Goal: Find specific page/section: Find specific page/section

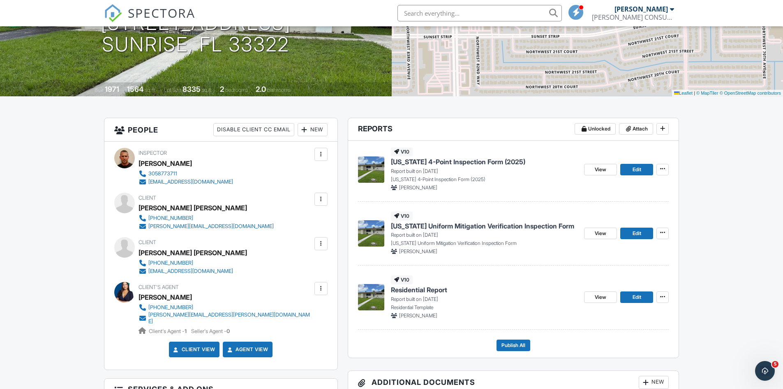
click at [416, 289] on span "Residential Report" at bounding box center [419, 289] width 56 height 9
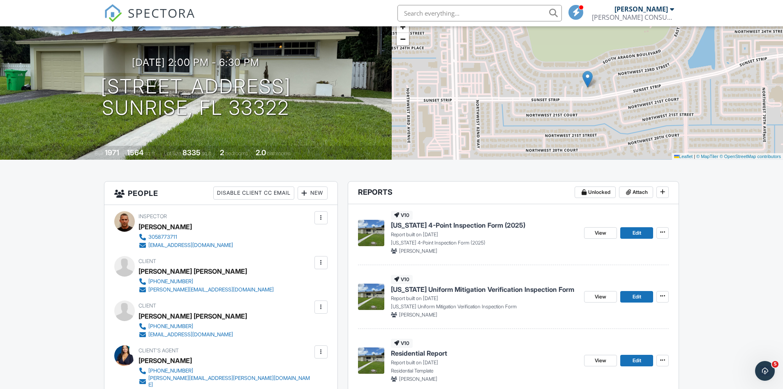
scroll to position [82, 0]
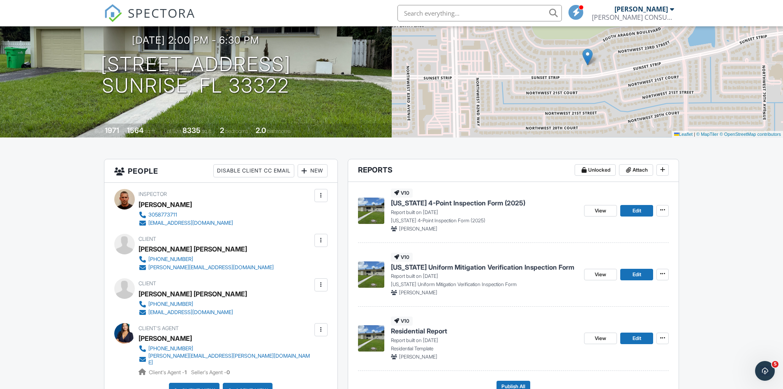
click at [411, 330] on span "Residential Report" at bounding box center [419, 330] width 56 height 9
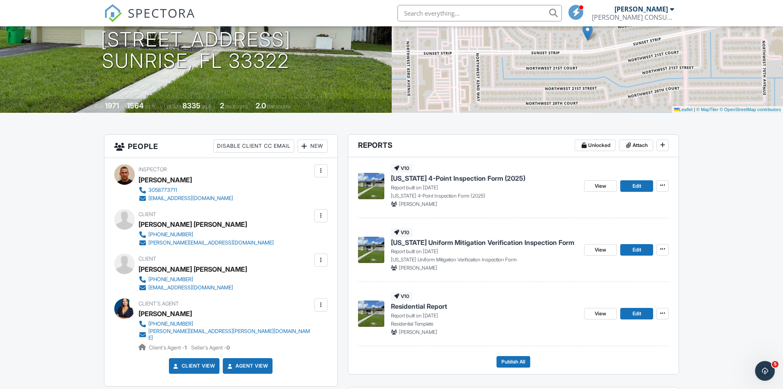
scroll to position [123, 0]
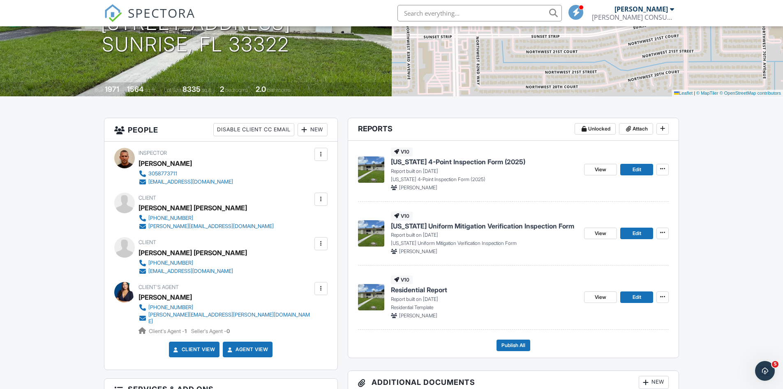
click at [416, 290] on span "Residential Report" at bounding box center [419, 289] width 56 height 9
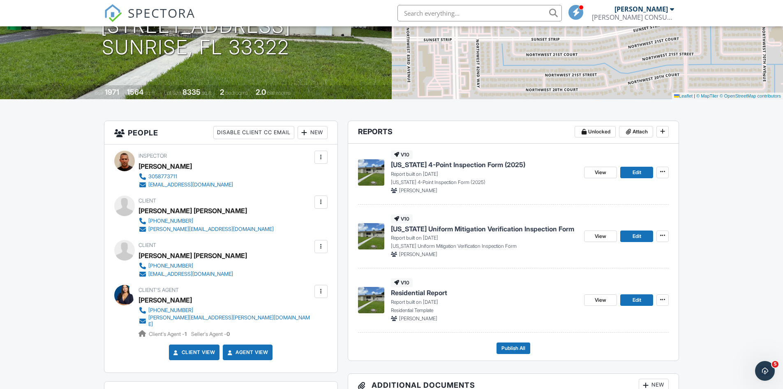
scroll to position [123, 0]
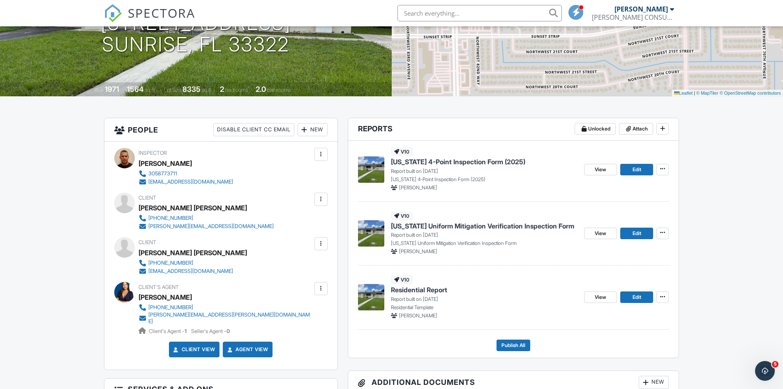
click at [487, 160] on span "[US_STATE] 4-Point Inspection Form (2025)" at bounding box center [458, 161] width 134 height 9
click at [418, 292] on span "Residential Report" at bounding box center [419, 289] width 56 height 9
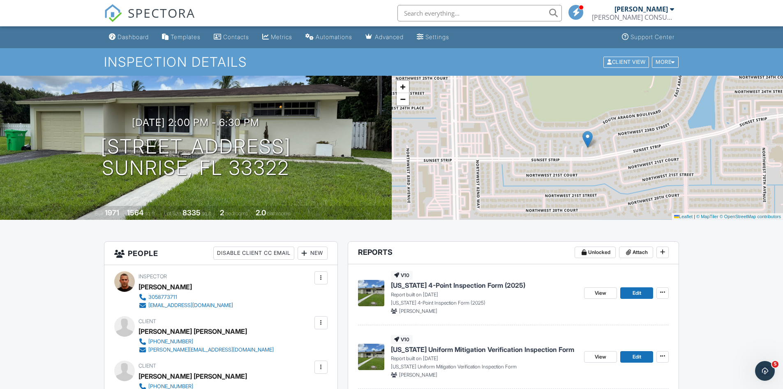
click at [469, 285] on span "[US_STATE] 4-Point Inspection Form (2025)" at bounding box center [458, 284] width 134 height 9
click at [434, 287] on span "[US_STATE] 4-Point Inspection Form (2025)" at bounding box center [458, 284] width 134 height 9
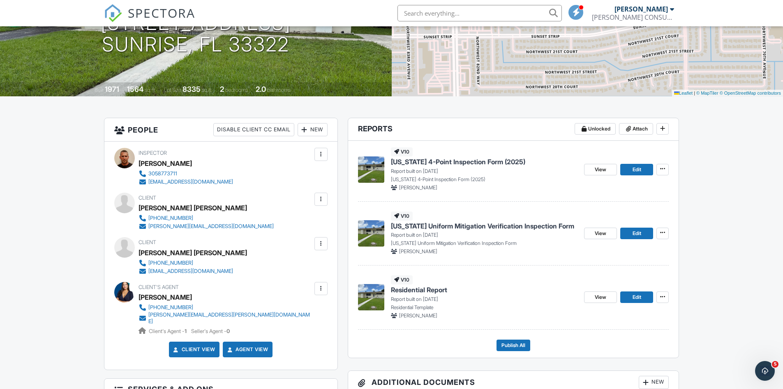
click at [486, 226] on span "[US_STATE] Uniform Mitigation Verification Inspection Form" at bounding box center [482, 225] width 183 height 9
